Goal: Browse casually: Explore the website without a specific task or goal

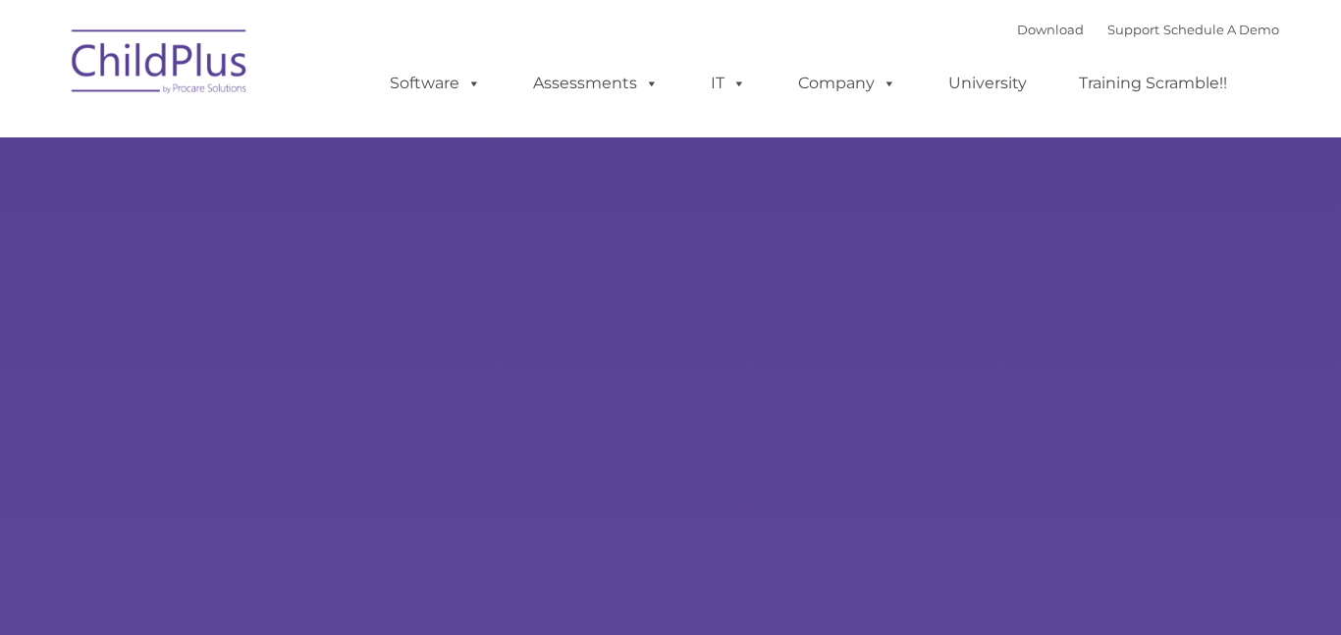
type input ""
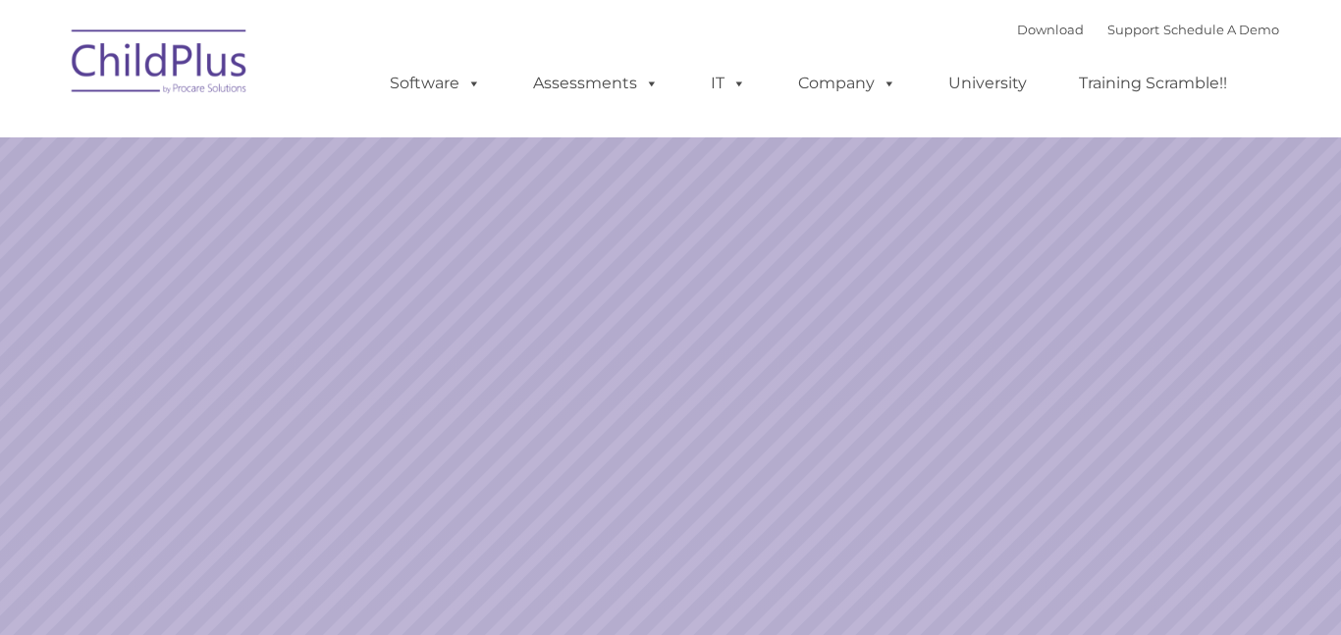
select select "MEDIUM"
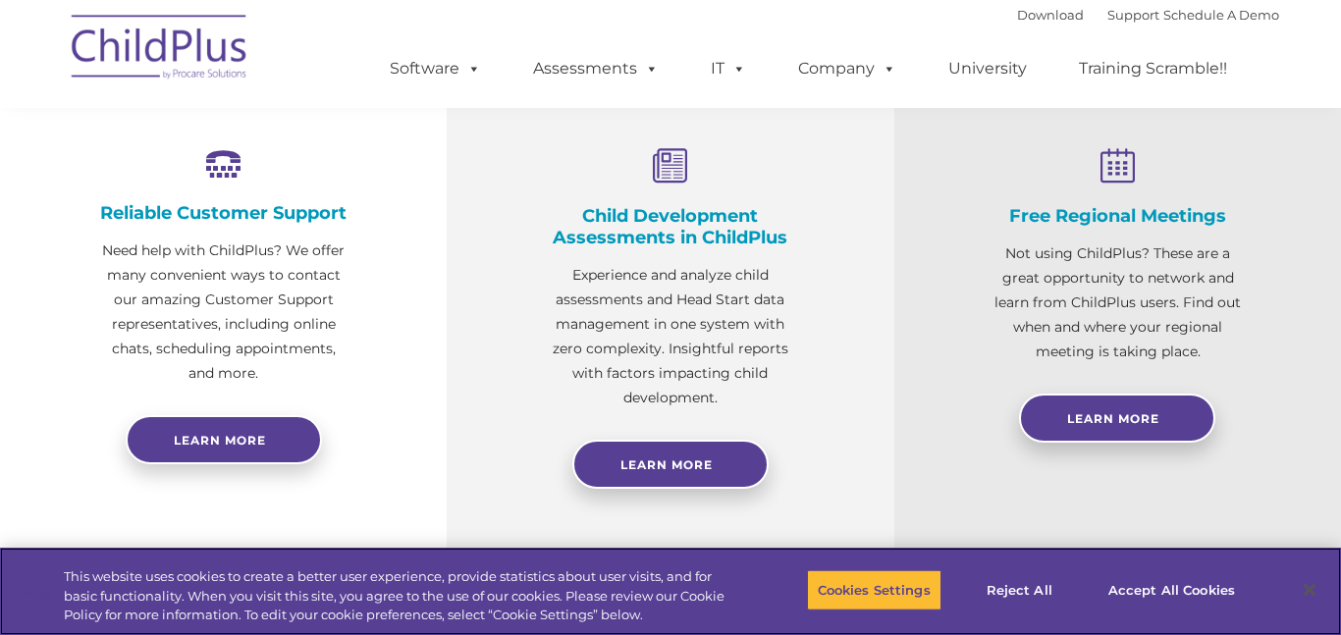
scroll to position [734, 0]
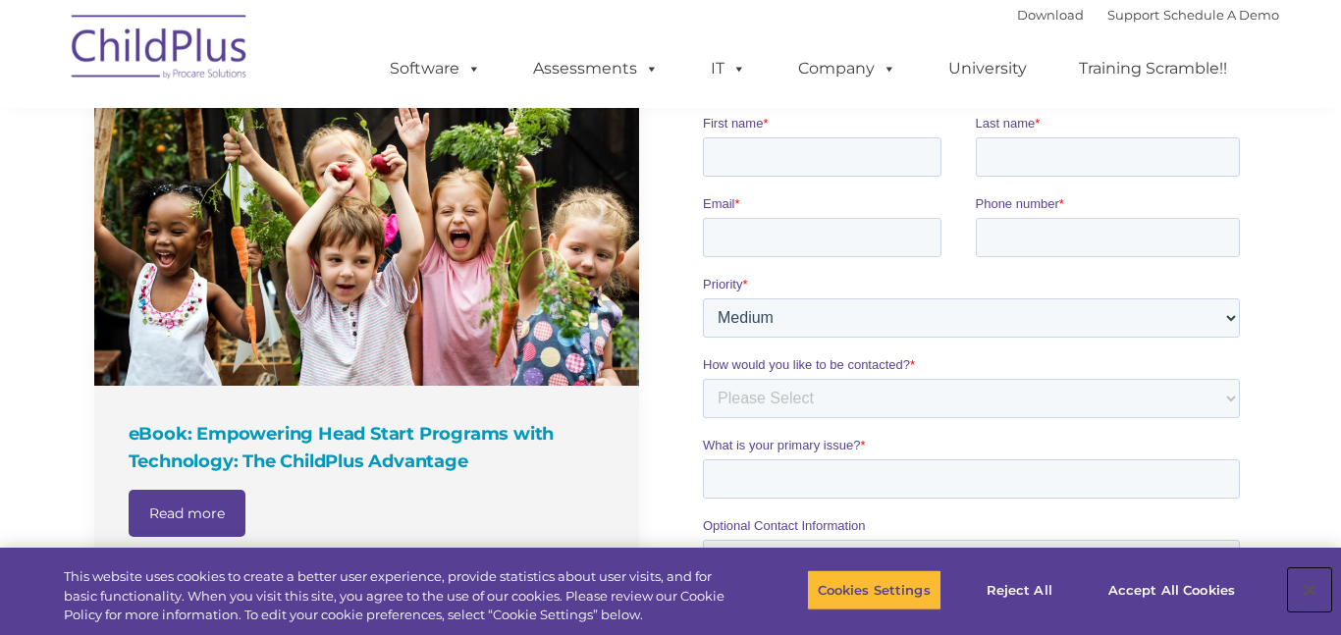
click at [1291, 603] on button "Close" at bounding box center [1309, 590] width 43 height 43
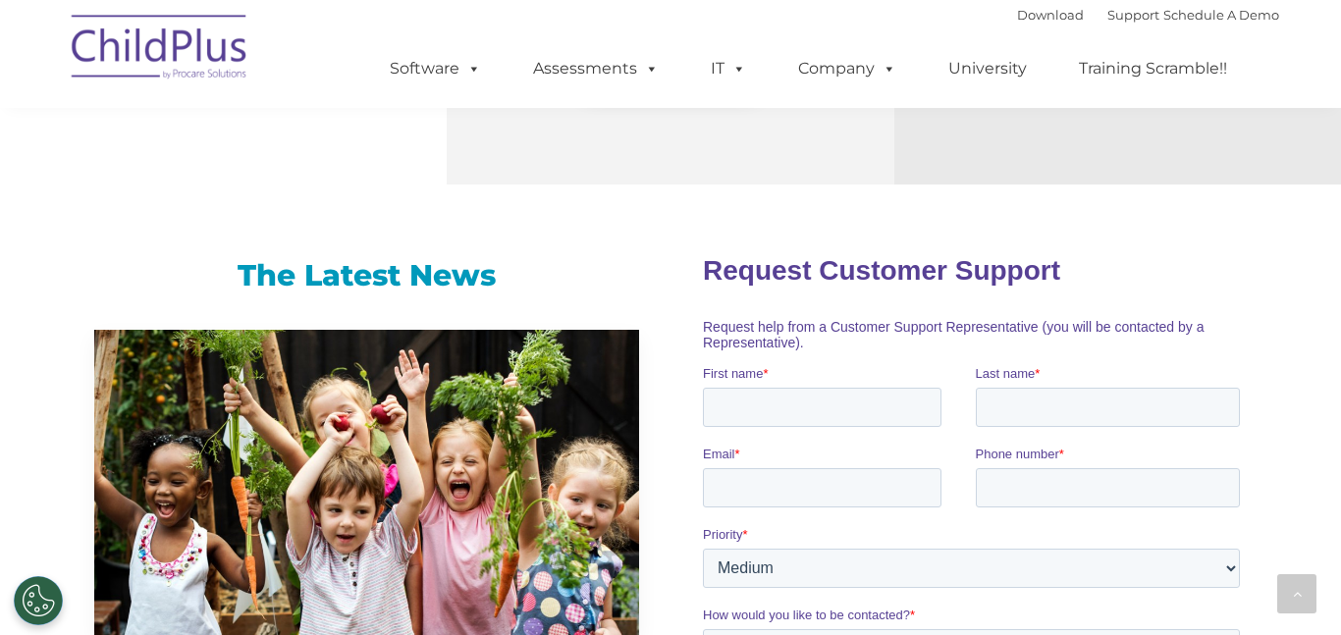
scroll to position [1132, 0]
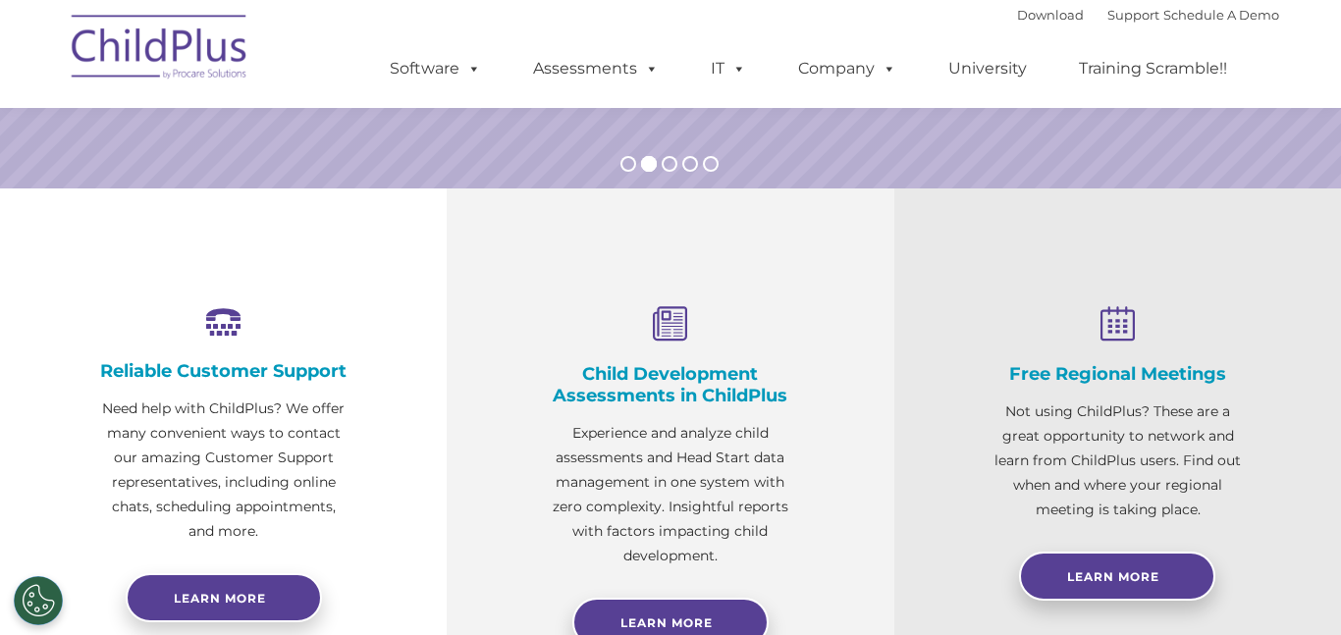
scroll to position [572, 0]
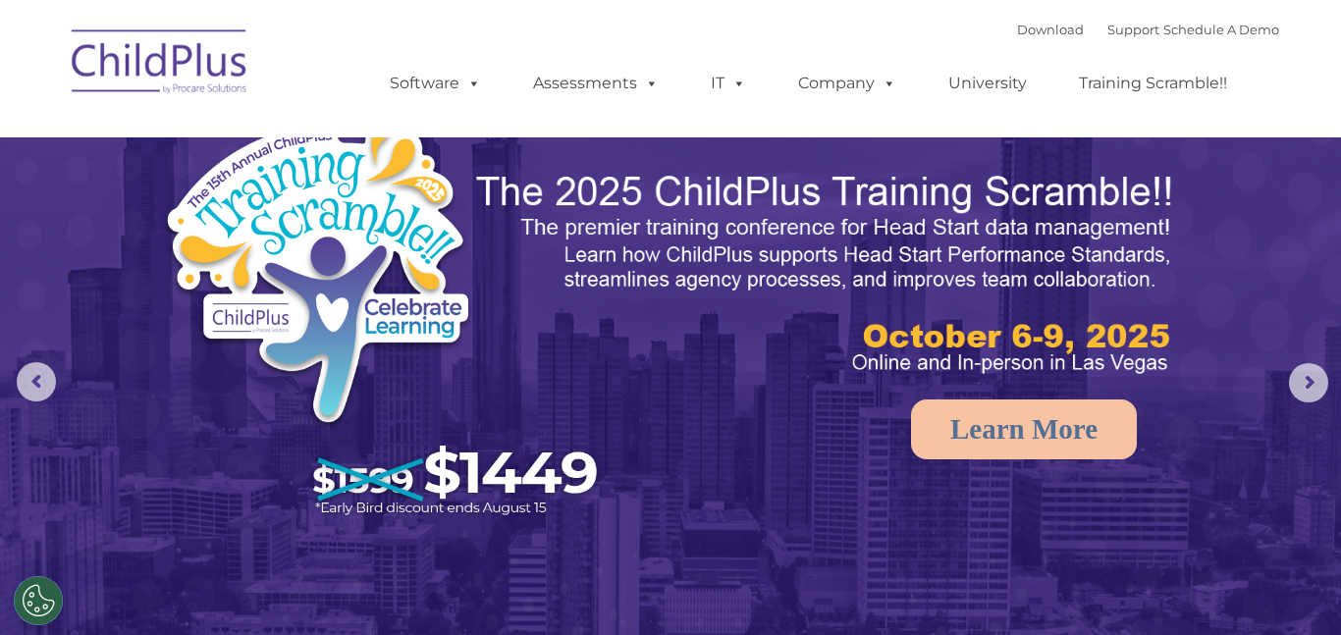
select select "MEDIUM"
click at [320, 205] on img at bounding box center [387, 322] width 451 height 416
select select "MEDIUM"
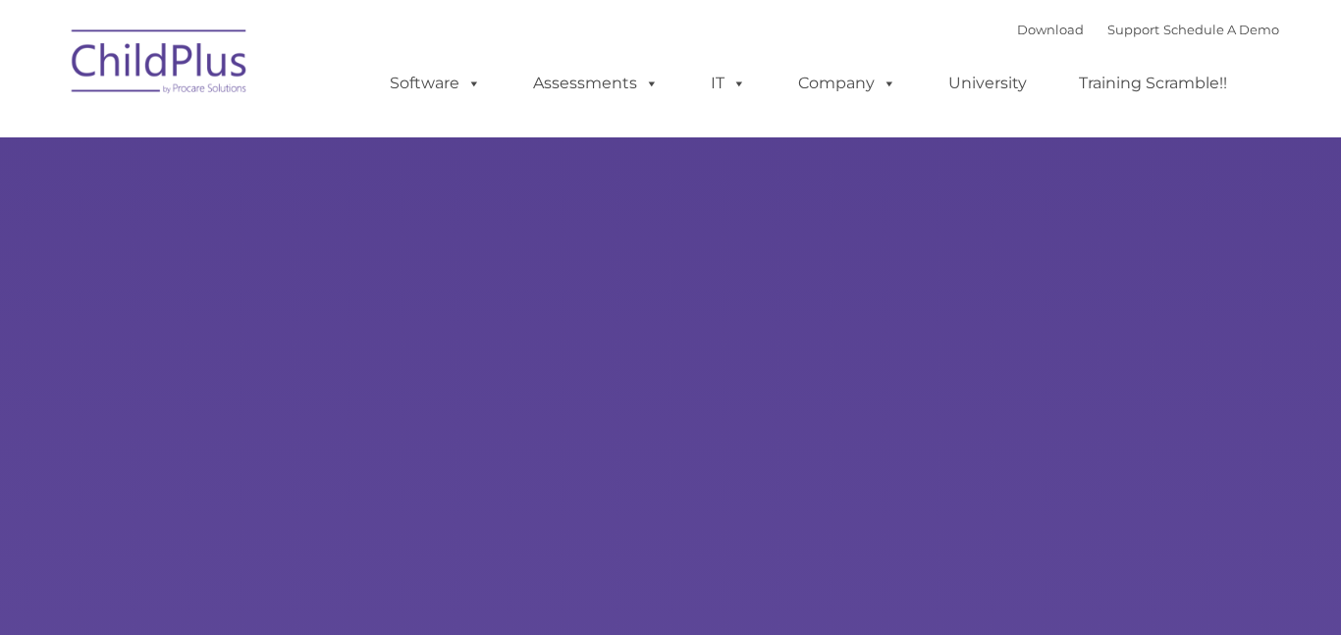
type input ""
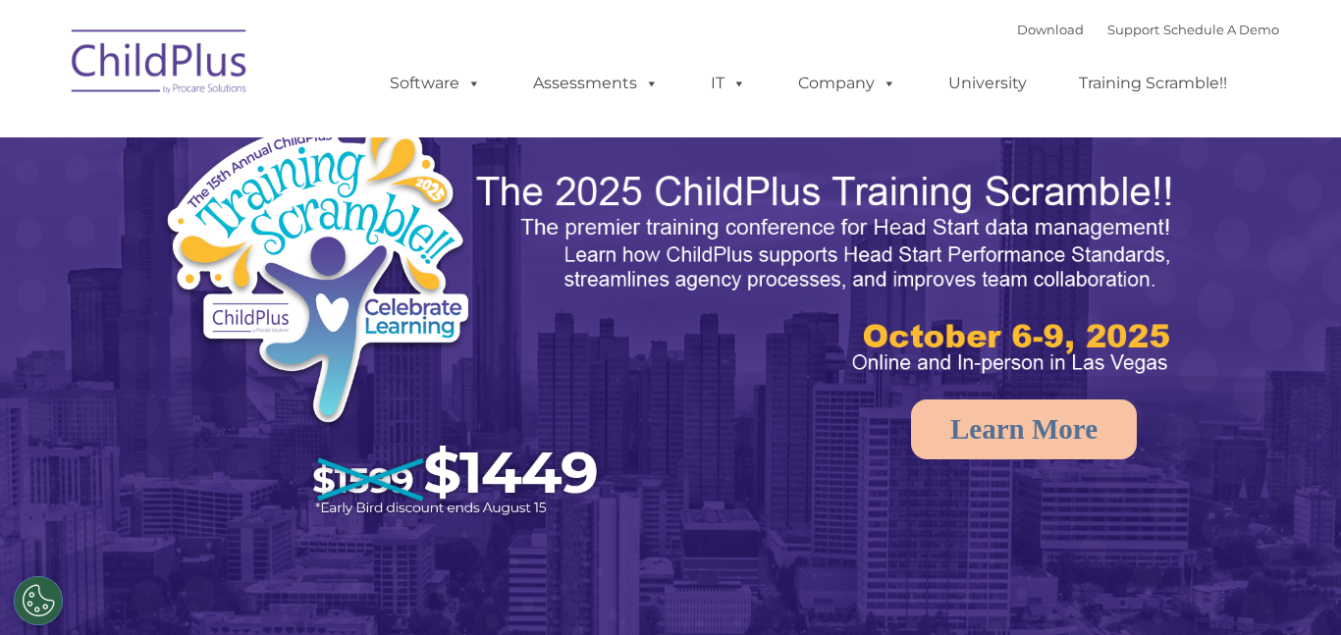
select select "MEDIUM"
click at [1305, 384] on rs-arrow at bounding box center [1308, 382] width 39 height 39
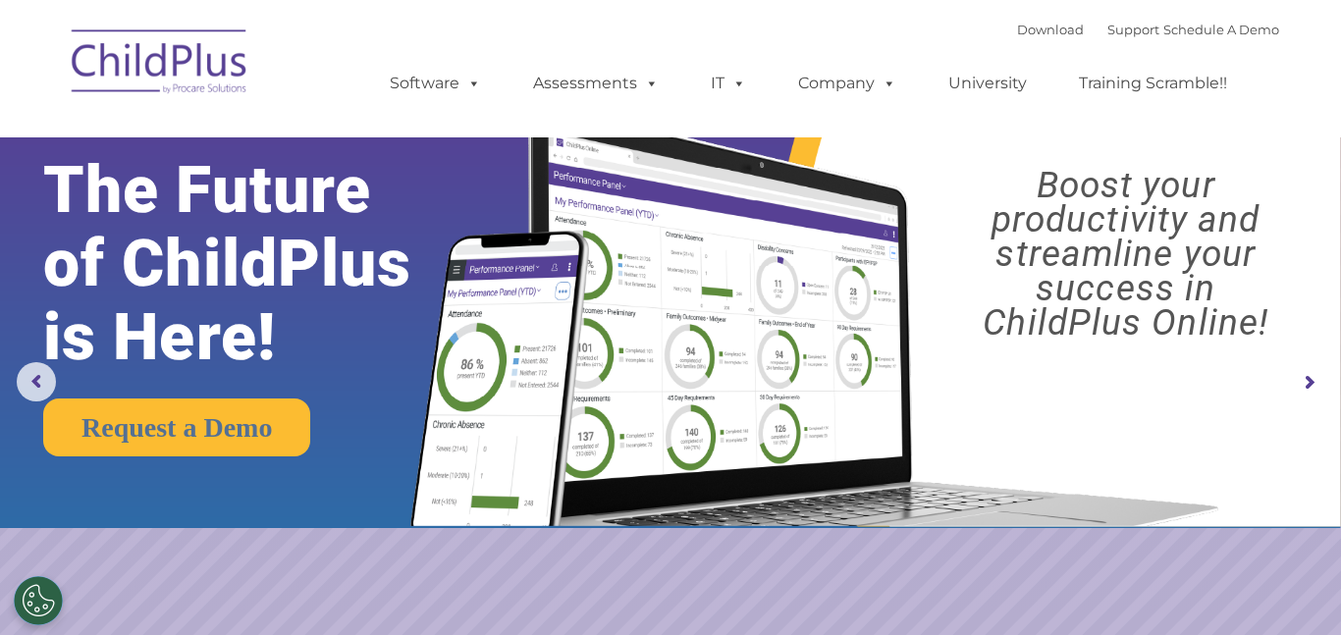
click at [1308, 381] on rs-arrow at bounding box center [1308, 382] width 39 height 39
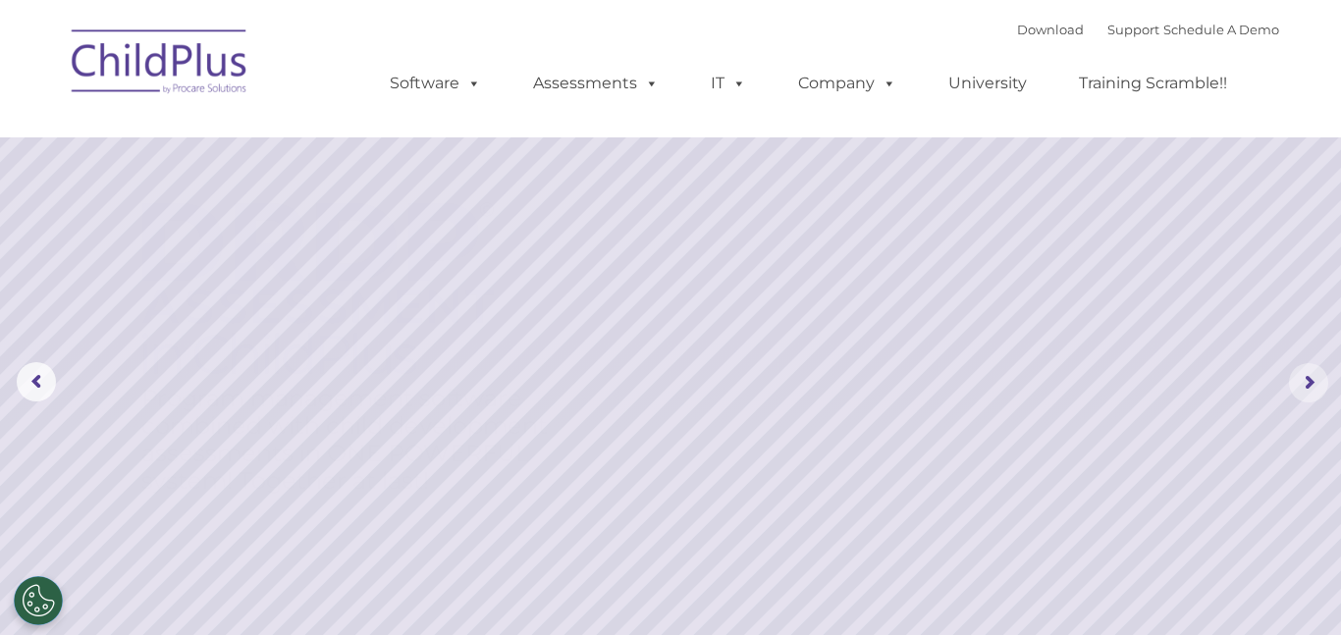
click at [1308, 381] on rs-arrow at bounding box center [1308, 382] width 39 height 39
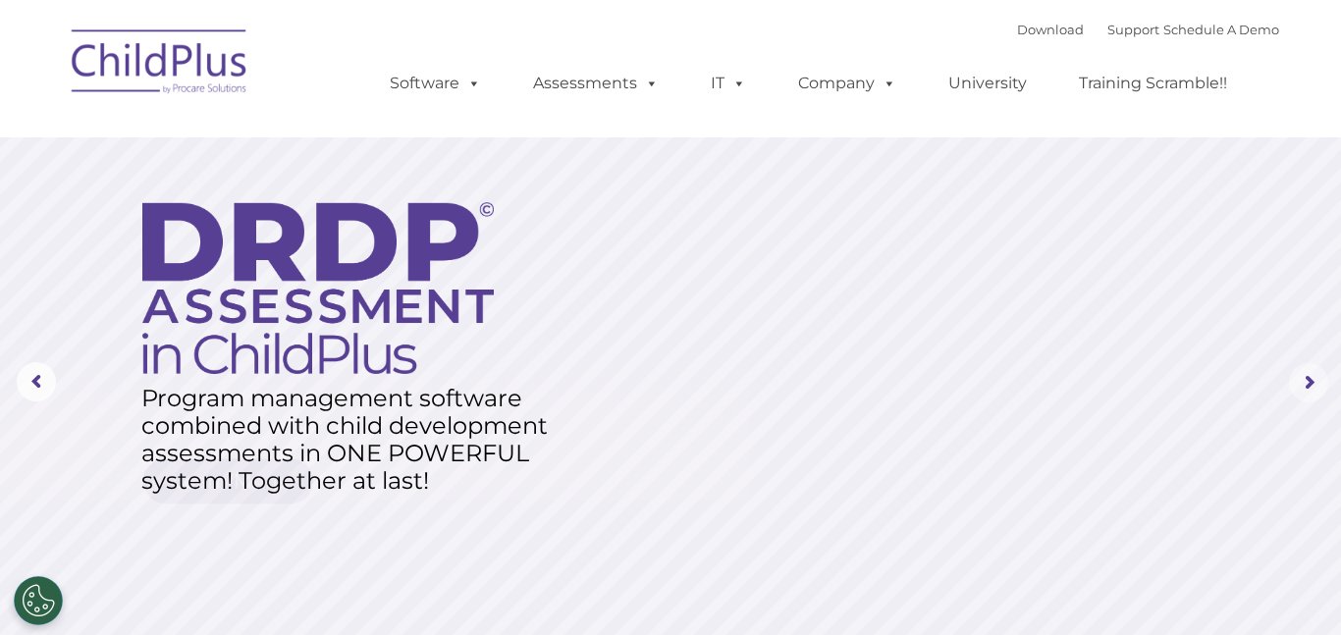
click at [1308, 381] on rs-arrow at bounding box center [1308, 382] width 39 height 39
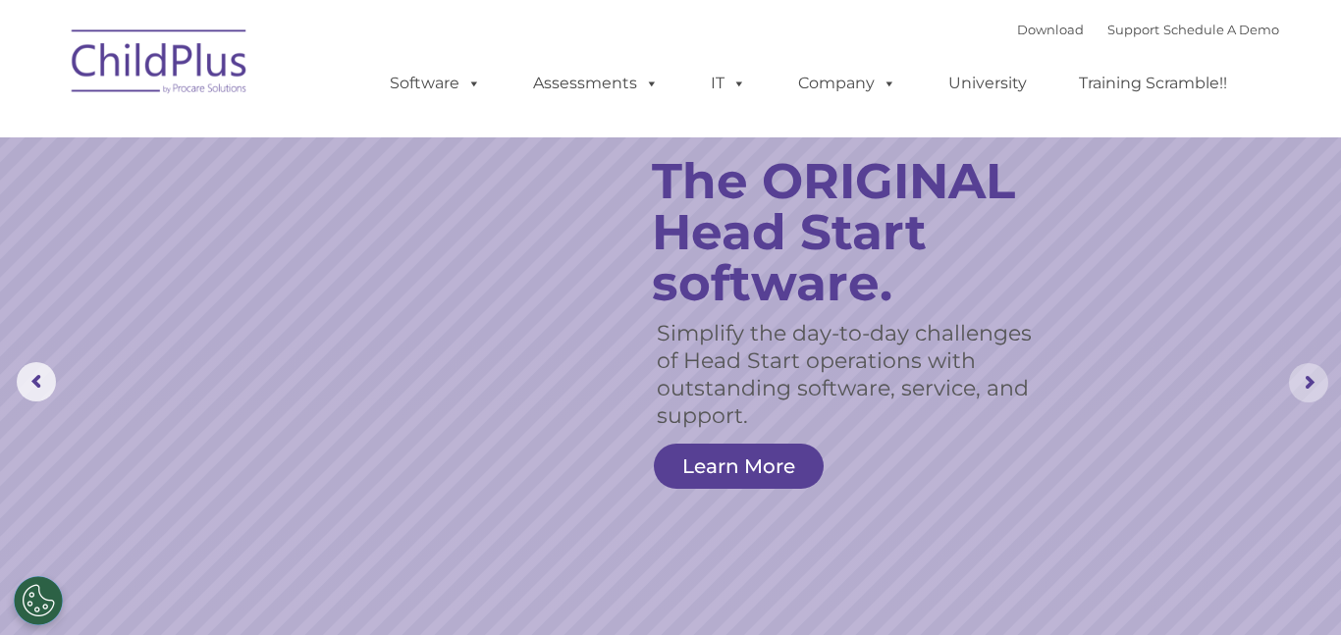
click at [1304, 384] on rs-arrow at bounding box center [1308, 382] width 39 height 39
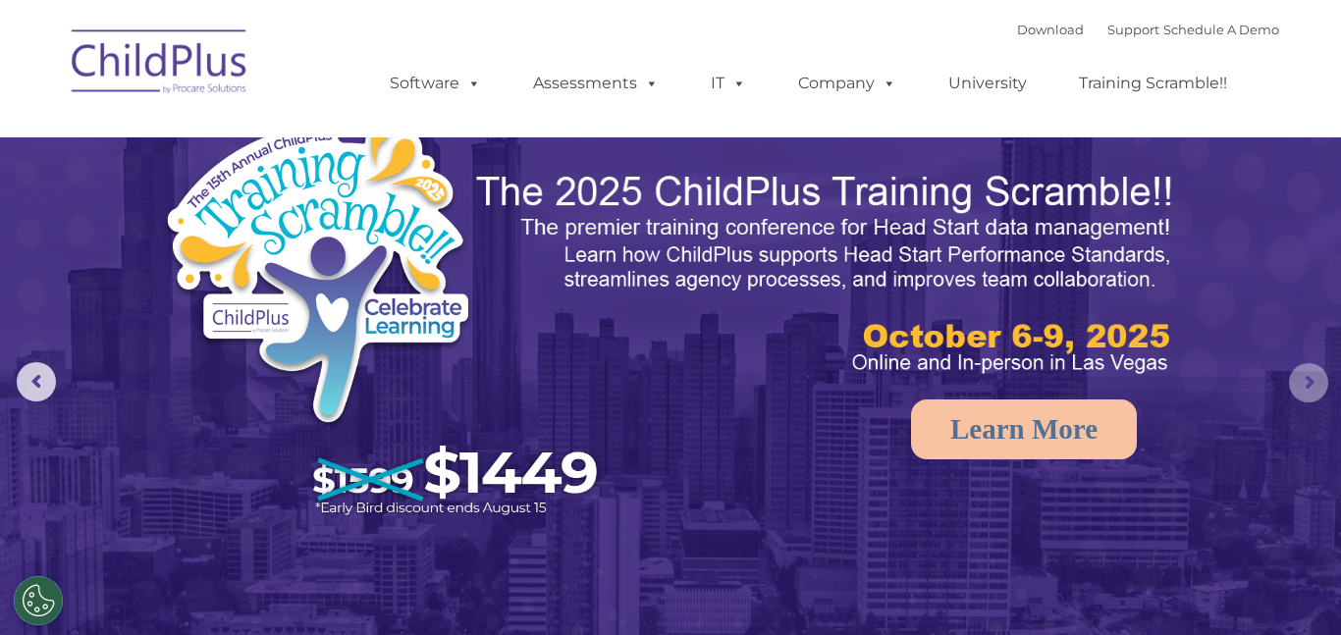
click at [1302, 387] on rs-arrow at bounding box center [1308, 382] width 39 height 39
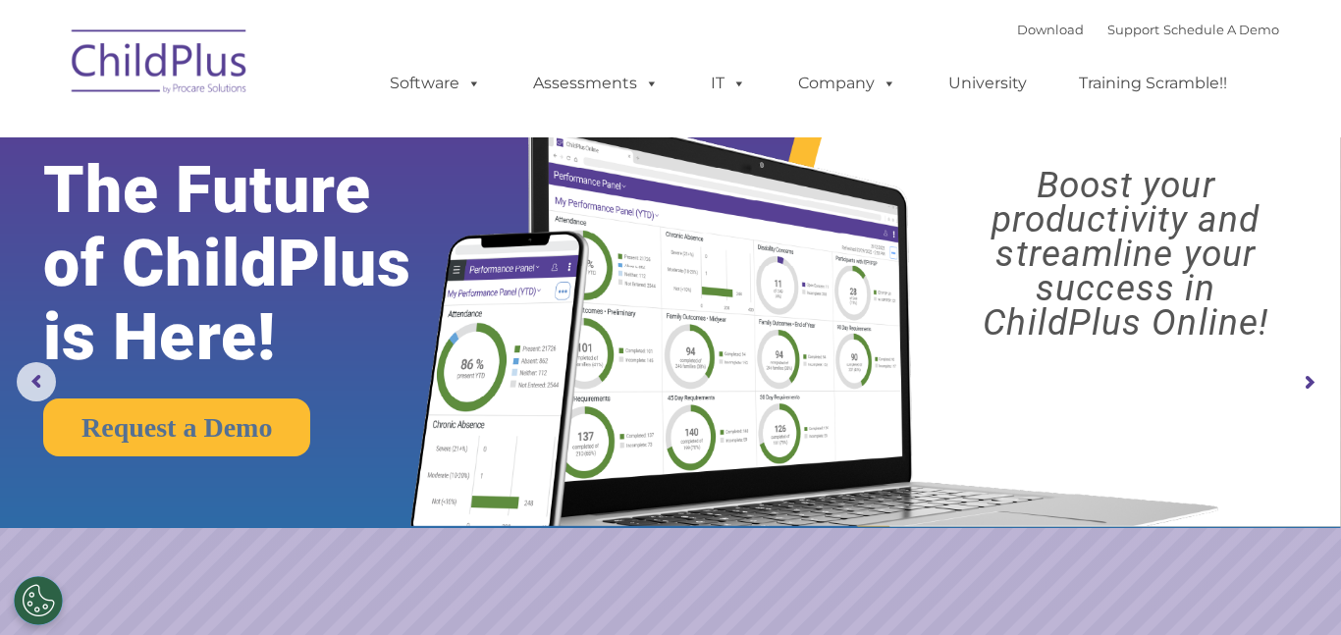
click at [1316, 379] on rs-arrow at bounding box center [1308, 382] width 39 height 39
